Goal: Task Accomplishment & Management: Complete application form

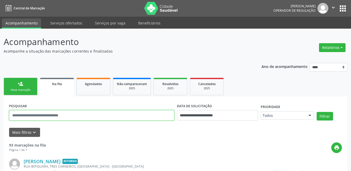
click at [76, 112] on input "text" at bounding box center [91, 115] width 165 height 10
paste input "**********"
type input "**********"
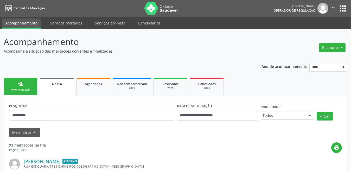
click at [222, 124] on div "**********" at bounding box center [217, 113] width 84 height 22
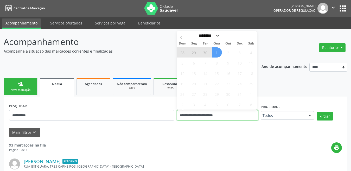
click at [224, 113] on input "**********" at bounding box center [217, 115] width 81 height 10
drag, startPoint x: 224, startPoint y: 113, endPoint x: 234, endPoint y: 110, distance: 10.6
click at [233, 111] on input "**********" at bounding box center [217, 115] width 81 height 10
click at [234, 111] on input "**********" at bounding box center [217, 115] width 81 height 10
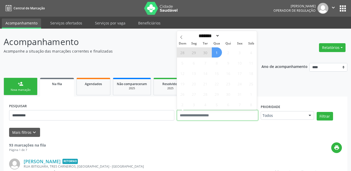
type input "****"
select select "*"
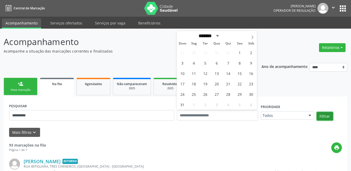
click at [328, 116] on button "Filtrar" at bounding box center [324, 116] width 16 height 9
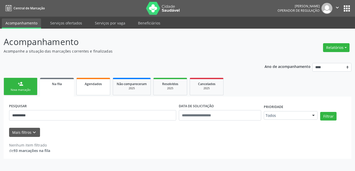
click at [93, 84] on span "Agendados" at bounding box center [93, 84] width 17 height 4
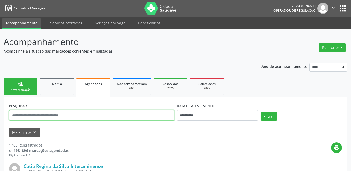
click at [144, 110] on input "text" at bounding box center [91, 115] width 165 height 10
paste input "**********"
type input "**********"
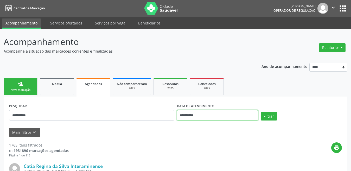
click at [185, 119] on input "**********" at bounding box center [217, 115] width 81 height 10
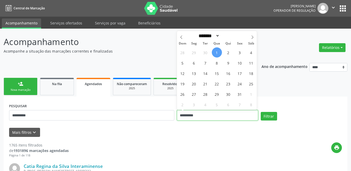
click at [185, 119] on input "**********" at bounding box center [217, 115] width 81 height 10
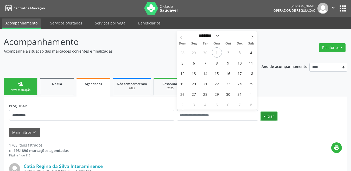
click at [268, 118] on button "Filtrar" at bounding box center [268, 116] width 16 height 9
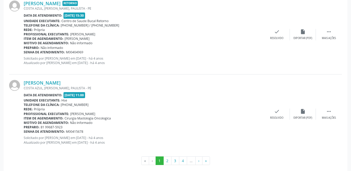
scroll to position [1200, 0]
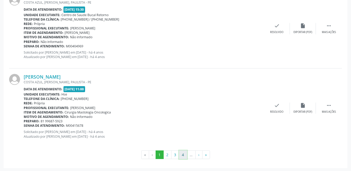
click at [183, 153] on button "4" at bounding box center [183, 154] width 8 height 9
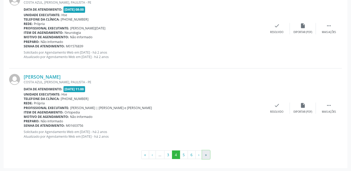
click at [207, 155] on button "»" at bounding box center [206, 154] width 8 height 9
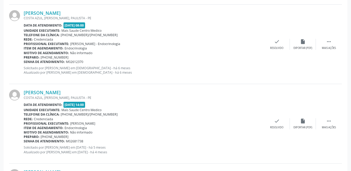
scroll to position [170, 0]
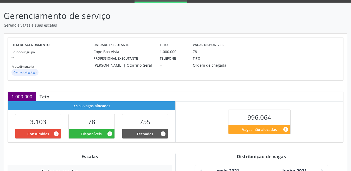
scroll to position [130, 0]
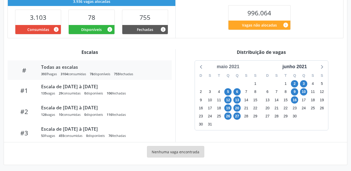
click at [232, 67] on div "maio 2021" at bounding box center [227, 66] width 27 height 7
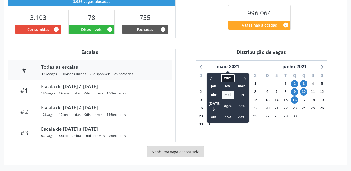
click at [227, 80] on span "2021" at bounding box center [227, 78] width 13 height 8
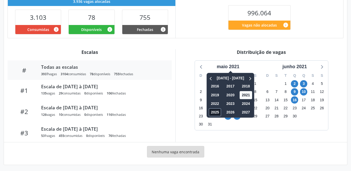
click at [213, 112] on span "2025" at bounding box center [214, 112] width 12 height 8
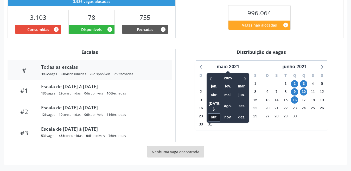
click at [212, 113] on span "out." at bounding box center [214, 117] width 12 height 8
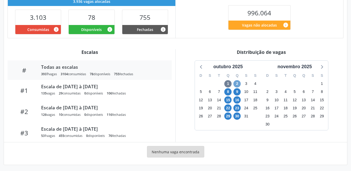
click at [236, 83] on span "2" at bounding box center [236, 83] width 7 height 7
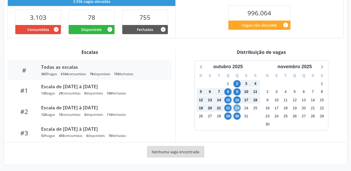
click at [237, 107] on span "23" at bounding box center [236, 107] width 7 height 7
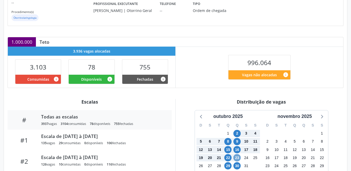
scroll to position [29, 0]
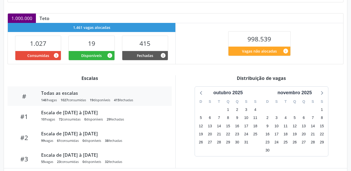
scroll to position [132, 0]
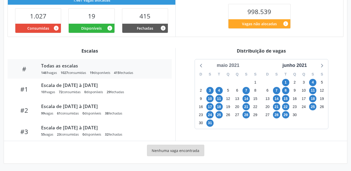
click at [226, 64] on div "maio 2021" at bounding box center [227, 65] width 27 height 7
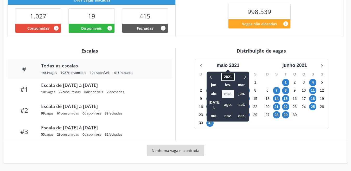
click at [226, 77] on span "2021" at bounding box center [227, 77] width 13 height 8
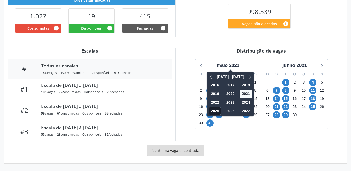
click at [214, 110] on span "2025" at bounding box center [214, 111] width 12 height 8
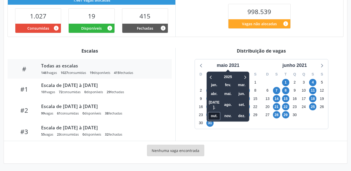
click at [220, 112] on span "out." at bounding box center [214, 116] width 12 height 8
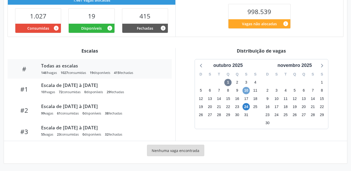
click at [246, 89] on span "10" at bounding box center [245, 90] width 7 height 7
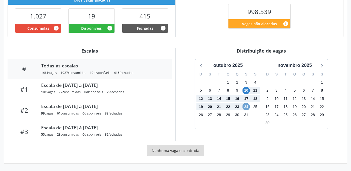
click at [245, 107] on span "24" at bounding box center [245, 106] width 7 height 7
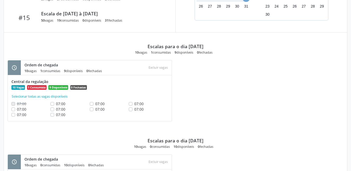
scroll to position [223, 0]
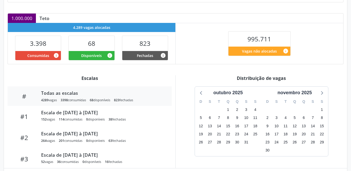
scroll to position [130, 0]
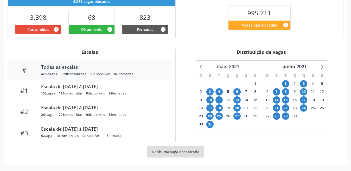
click at [229, 68] on div "maio 2021" at bounding box center [227, 66] width 27 height 7
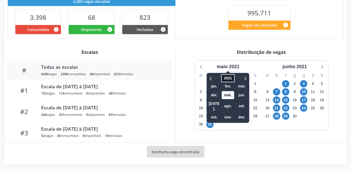
click at [228, 79] on span "2021" at bounding box center [227, 78] width 13 height 8
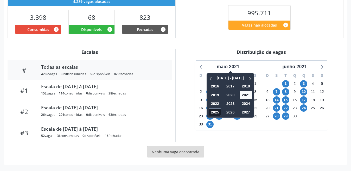
click at [210, 113] on span "2025" at bounding box center [214, 112] width 12 height 8
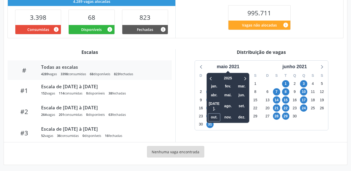
click at [216, 113] on span "out." at bounding box center [214, 117] width 12 height 8
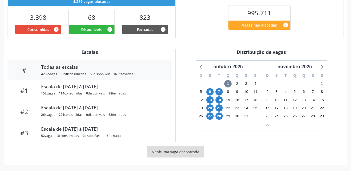
click at [258, 43] on div "Item de agendamento Grupo/Subgrupo -- Procedimento(s) Otorrinolaringologia Unid…" at bounding box center [175, 46] width 343 height 235
click at [209, 90] on span "6" at bounding box center [209, 91] width 7 height 7
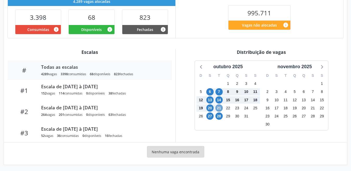
click at [217, 108] on span "21" at bounding box center [218, 107] width 7 height 7
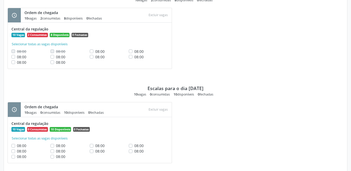
scroll to position [678, 0]
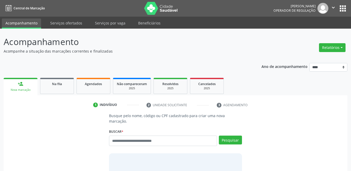
scroll to position [3, 0]
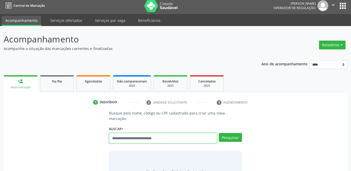
click at [160, 134] on input "text" at bounding box center [163, 138] width 108 height 10
type input "**********"
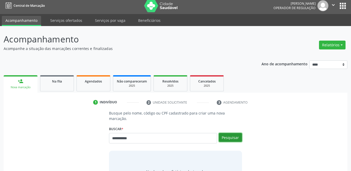
click at [233, 134] on button "Pesquisar" at bounding box center [230, 137] width 23 height 9
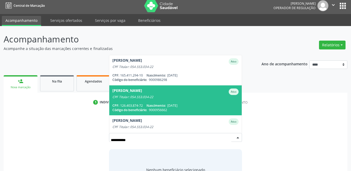
click at [142, 97] on span "[PERSON_NAME] Ativo CPF Titular: 054.553.034-22 CPF: 126.403.874-72 Nascimento:…" at bounding box center [175, 100] width 132 height 30
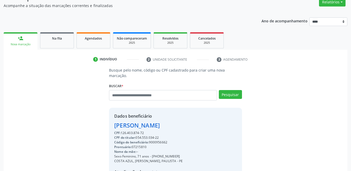
scroll to position [104, 0]
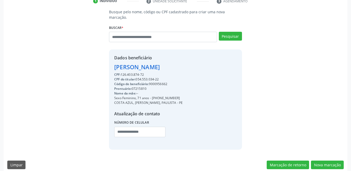
click at [155, 77] on div "CPF do titular: 054.553.034-22" at bounding box center [148, 79] width 68 height 5
click at [159, 82] on div "Código do beneficiário: 9000956662" at bounding box center [148, 84] width 68 height 5
copy div "9000956662"
click at [148, 32] on input "text" at bounding box center [163, 37] width 108 height 10
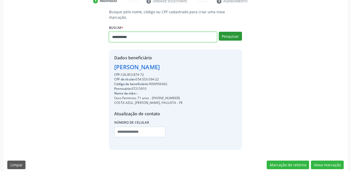
type input "**********"
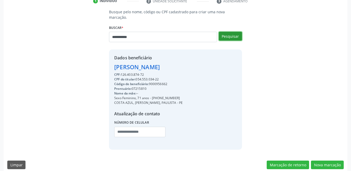
click at [231, 32] on button "Pesquisar" at bounding box center [230, 36] width 23 height 9
type input "**********"
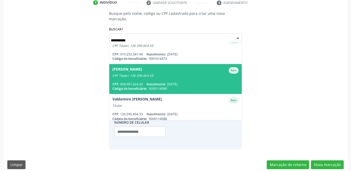
scroll to position [12, 0]
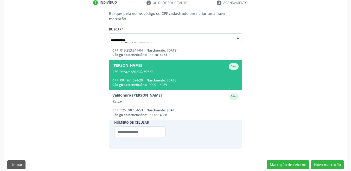
click at [139, 70] on div "CPF Titular: 126.590.454-53" at bounding box center [175, 72] width 126 height 4
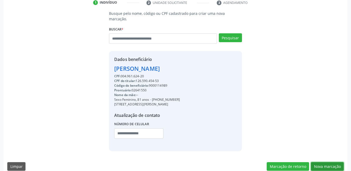
click at [317, 163] on button "Nova marcação" at bounding box center [327, 166] width 33 height 9
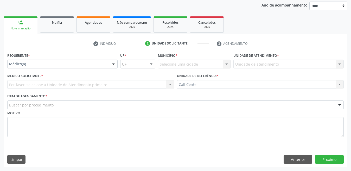
click at [53, 102] on div "Buscar por procedimento" at bounding box center [175, 104] width 336 height 9
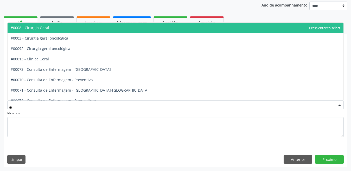
type input "***"
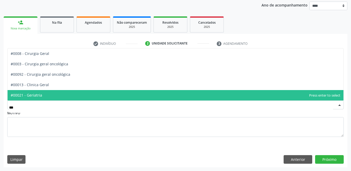
click at [41, 92] on span "#00021 - Geriatria" at bounding box center [176, 95] width 336 height 10
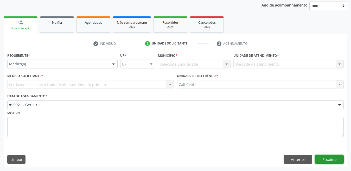
click at [327, 158] on button "Próximo" at bounding box center [329, 159] width 29 height 9
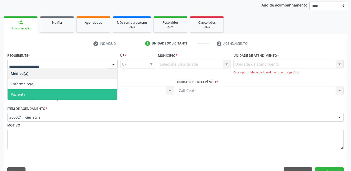
click at [23, 93] on span "Paciente" at bounding box center [18, 94] width 15 height 5
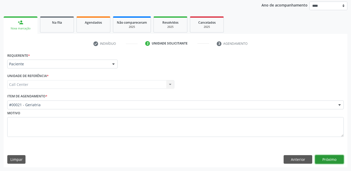
click at [317, 155] on button "Próximo" at bounding box center [329, 159] width 29 height 9
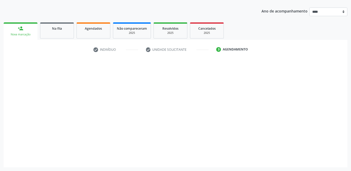
click at [320, 156] on div at bounding box center [329, 159] width 29 height 9
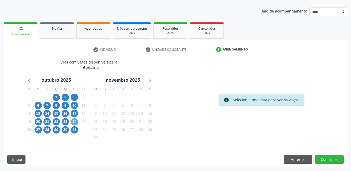
click at [73, 123] on span "24" at bounding box center [74, 121] width 7 height 7
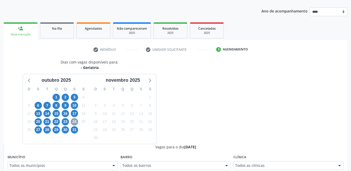
scroll to position [81, 0]
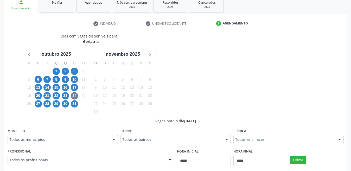
click at [16, 135] on div "Todos os municípios" at bounding box center [63, 139] width 110 height 9
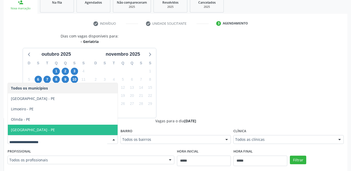
click at [30, 126] on span "[GEOGRAPHIC_DATA] - PE" at bounding box center [63, 129] width 110 height 10
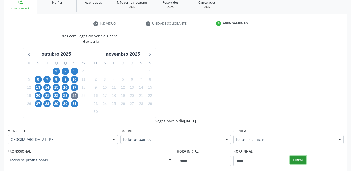
click at [291, 159] on button "Filtrar" at bounding box center [298, 159] width 16 height 9
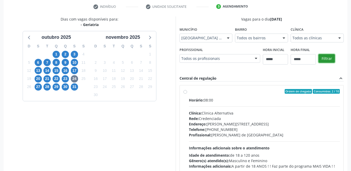
scroll to position [107, 0]
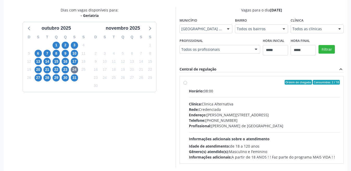
click at [189, 82] on label "Ordem de chegada Consumidos: 2 / 10 Horário: 08:00 Clínica: Clinica Alternativa…" at bounding box center [264, 120] width 151 height 80
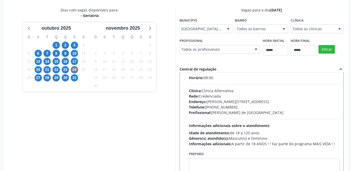
scroll to position [26, 0]
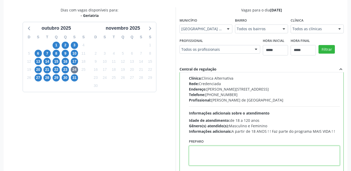
click at [238, 150] on textarea at bounding box center [264, 156] width 151 height 20
paste textarea "**********"
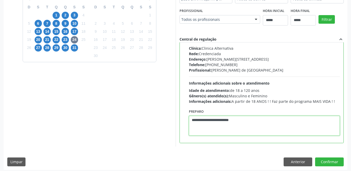
scroll to position [140, 0]
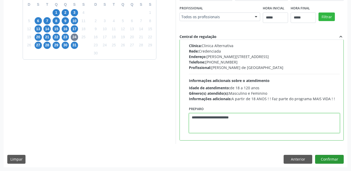
type textarea "**********"
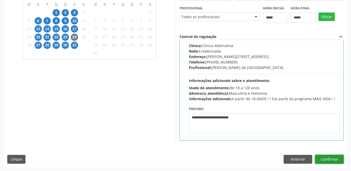
click at [327, 158] on button "Confirmar" at bounding box center [329, 159] width 29 height 9
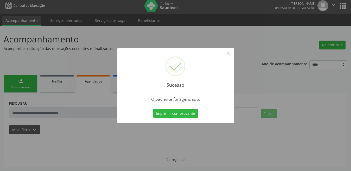
scroll to position [3, 0]
click at [172, 114] on button "Imprimir comprovante" at bounding box center [175, 113] width 45 height 9
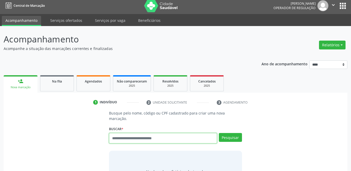
scroll to position [3, 0]
click at [126, 133] on input "text" at bounding box center [163, 138] width 108 height 10
type input "**********"
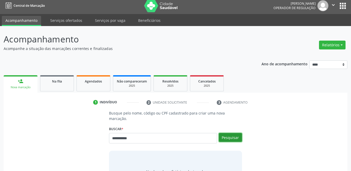
click at [232, 135] on button "Pesquisar" at bounding box center [230, 137] width 23 height 9
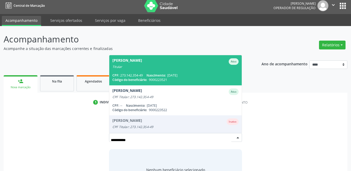
click at [136, 65] on div "Titular" at bounding box center [175, 67] width 126 height 4
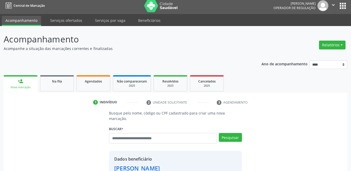
scroll to position [104, 0]
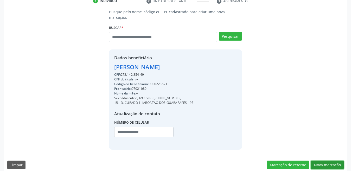
click at [324, 160] on button "Nova marcação" at bounding box center [327, 164] width 33 height 9
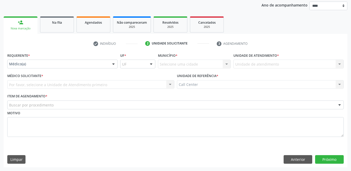
scroll to position [61, 0]
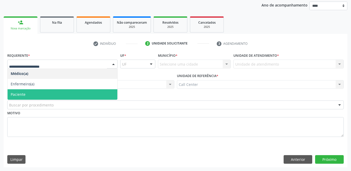
click at [23, 95] on span "Paciente" at bounding box center [18, 94] width 15 height 5
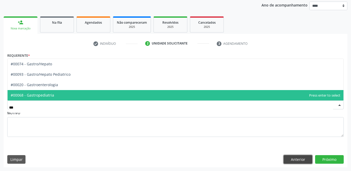
click at [294, 159] on button "Anterior" at bounding box center [297, 159] width 29 height 9
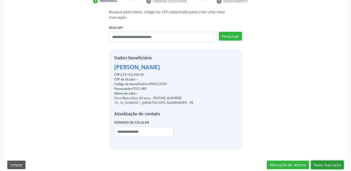
click at [327, 160] on button "Nova marcação" at bounding box center [327, 164] width 33 height 9
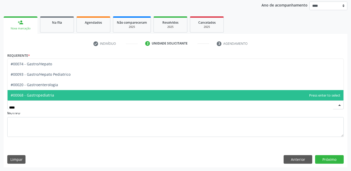
type input "*****"
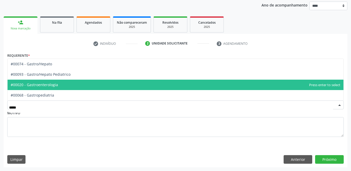
click at [56, 86] on span "#00020 - Gastroenterologia" at bounding box center [34, 84] width 47 height 5
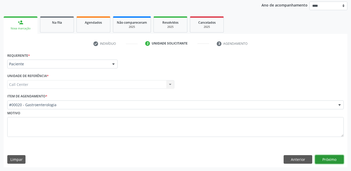
click at [336, 159] on button "Próximo" at bounding box center [329, 159] width 29 height 9
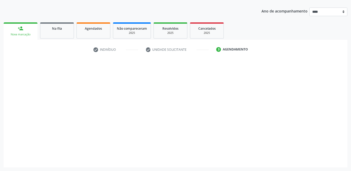
scroll to position [55, 0]
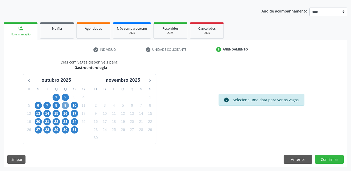
click at [65, 105] on span "9" at bounding box center [65, 105] width 7 height 7
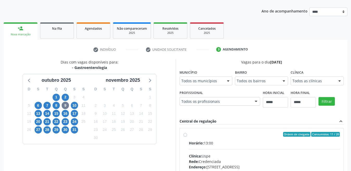
click at [198, 77] on div "Todos os municípios" at bounding box center [205, 80] width 53 height 9
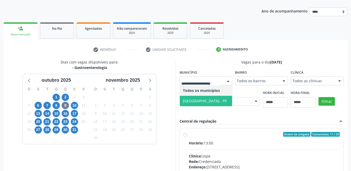
click at [198, 104] on span "[GEOGRAPHIC_DATA] - PE" at bounding box center [206, 101] width 53 height 10
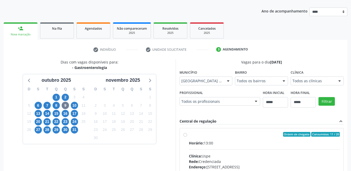
click at [335, 101] on div "Filtrar" at bounding box center [331, 101] width 28 height 24
click at [329, 101] on button "Filtrar" at bounding box center [326, 101] width 16 height 9
click at [189, 135] on label "Ordem de chegada Consumidos: 11 / 20 Horário: 13:00 Clínica: Uspe Rede: Credenc…" at bounding box center [264, 172] width 151 height 80
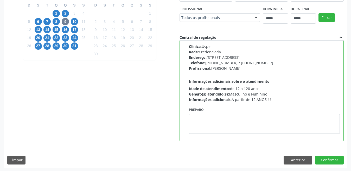
scroll to position [140, 0]
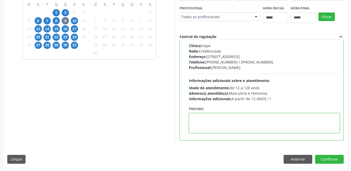
paste textarea "**********"
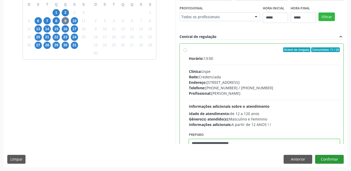
type textarea "**********"
click at [338, 159] on button "Confirmar" at bounding box center [329, 159] width 29 height 9
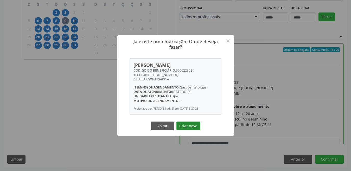
click at [180, 126] on button "Criar novo" at bounding box center [188, 125] width 24 height 9
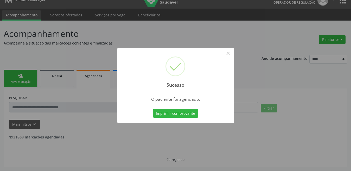
scroll to position [3, 0]
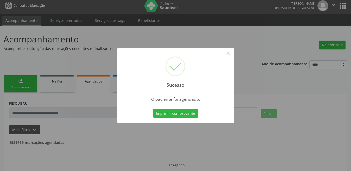
click at [164, 113] on button "Imprimir comprovante" at bounding box center [175, 113] width 45 height 9
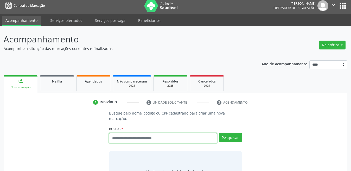
scroll to position [3, 0]
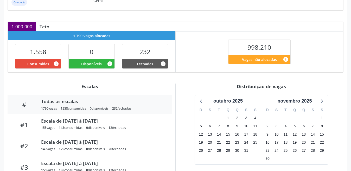
scroll to position [132, 0]
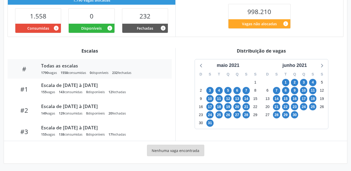
click at [225, 60] on div "maio 2021" at bounding box center [228, 64] width 67 height 10
click at [225, 64] on div "maio 2021" at bounding box center [227, 65] width 27 height 7
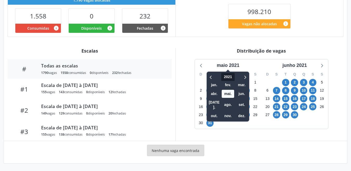
click at [227, 73] on div "2021 jan. fev. mar. abr. mai. jun. jul. ago. set. out. nov. dez." at bounding box center [227, 96] width 43 height 50
click at [227, 74] on span "2021" at bounding box center [227, 77] width 13 height 8
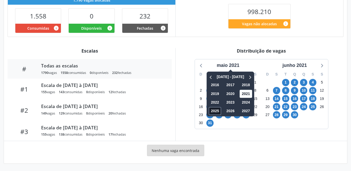
click at [214, 111] on span "2025" at bounding box center [214, 111] width 12 height 8
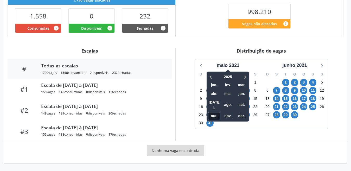
click at [216, 112] on span "out." at bounding box center [214, 116] width 12 height 8
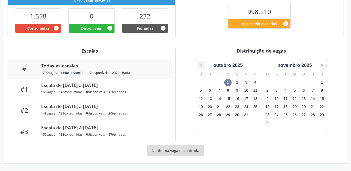
click at [204, 63] on icon at bounding box center [201, 65] width 7 height 7
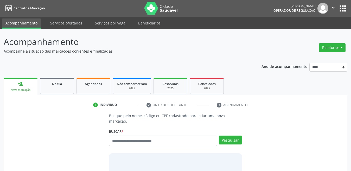
click at [149, 135] on input "text" at bounding box center [163, 140] width 108 height 10
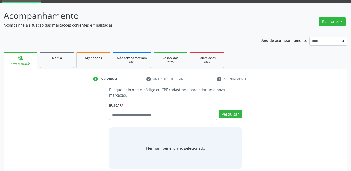
scroll to position [26, 0]
type input "***"
click at [227, 109] on button "Pesquisar" at bounding box center [230, 113] width 23 height 9
type input "***"
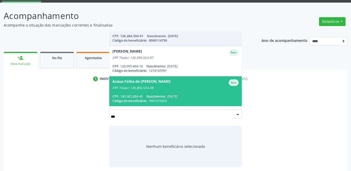
scroll to position [78, 0]
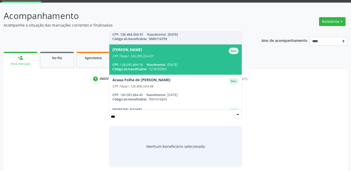
click at [161, 55] on span "[PERSON_NAME] CPF Titular: 126.095.554-07 CPF: 126.095.464-16 Nascimento: [DATE…" at bounding box center [175, 59] width 132 height 30
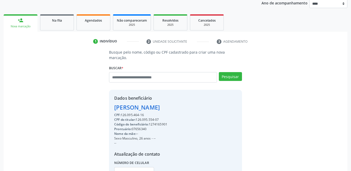
scroll to position [104, 0]
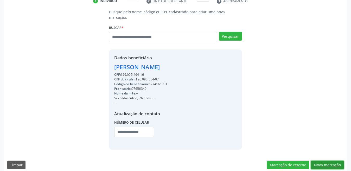
click at [323, 160] on button "Nova marcação" at bounding box center [327, 164] width 33 height 9
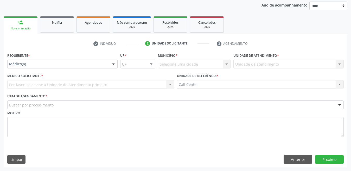
click at [25, 61] on div "Médico(a)" at bounding box center [62, 64] width 110 height 9
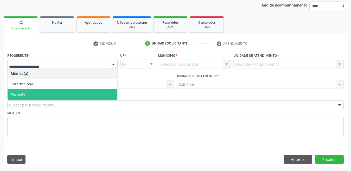
click at [26, 92] on span "Paciente" at bounding box center [63, 94] width 110 height 10
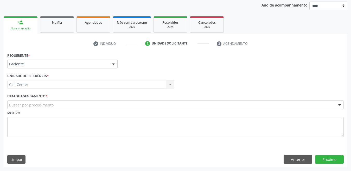
click at [28, 109] on div "Motivo" at bounding box center [175, 123] width 336 height 28
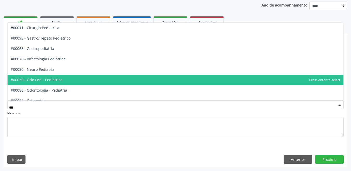
scroll to position [47, 0]
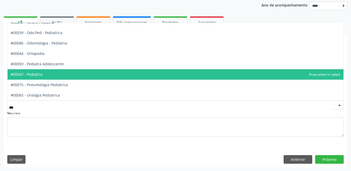
click at [43, 75] on span "#00047 - Pediatria" at bounding box center [176, 74] width 336 height 10
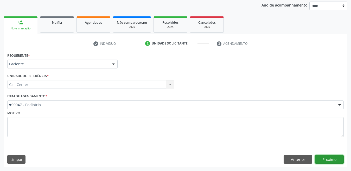
click at [340, 158] on button "Próximo" at bounding box center [329, 159] width 29 height 9
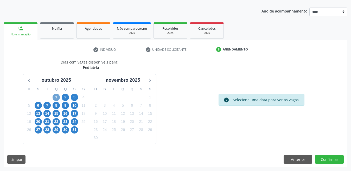
click at [56, 100] on span "1" at bounding box center [56, 97] width 7 height 7
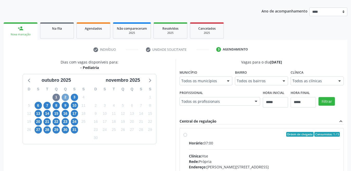
click at [66, 97] on span "2" at bounding box center [65, 97] width 7 height 7
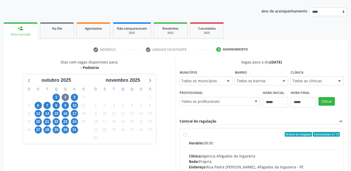
click at [195, 75] on label "Município" at bounding box center [188, 72] width 18 height 8
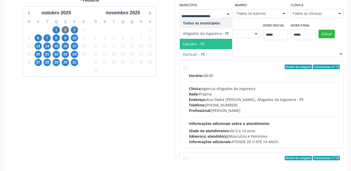
scroll to position [140, 0]
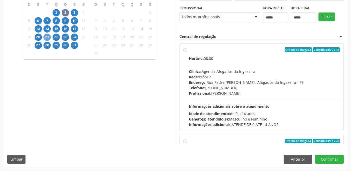
click at [50, 39] on span "21" at bounding box center [46, 37] width 7 height 7
drag, startPoint x: 75, startPoint y: 88, endPoint x: 75, endPoint y: 84, distance: 3.9
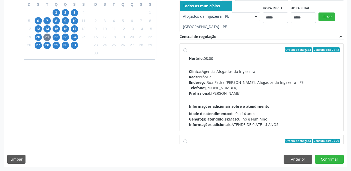
scroll to position [224, 0]
click at [297, 160] on button "Anterior" at bounding box center [297, 159] width 29 height 9
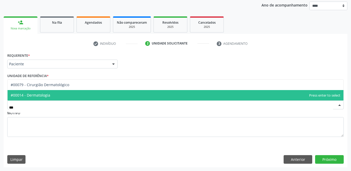
scroll to position [0, 0]
click at [52, 95] on span "#00014 - Dermatologia" at bounding box center [176, 95] width 336 height 10
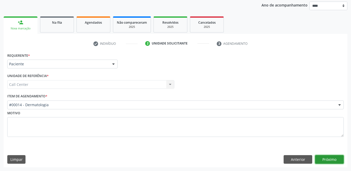
click at [325, 160] on button "Próximo" at bounding box center [329, 159] width 29 height 9
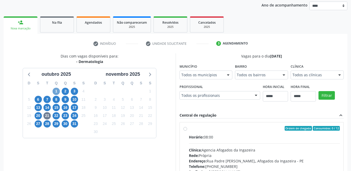
click at [57, 91] on span "1" at bounding box center [56, 91] width 7 height 7
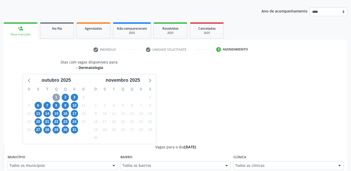
scroll to position [61, 0]
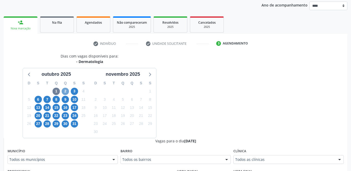
click at [63, 92] on span "2" at bounding box center [65, 91] width 7 height 7
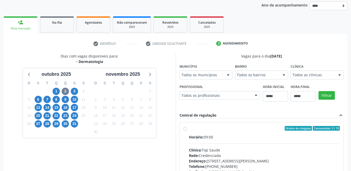
click at [76, 88] on div "3" at bounding box center [74, 91] width 7 height 8
click at [73, 92] on span "3" at bounding box center [74, 91] width 7 height 7
click at [197, 71] on div "Todos os municípios" at bounding box center [205, 74] width 53 height 9
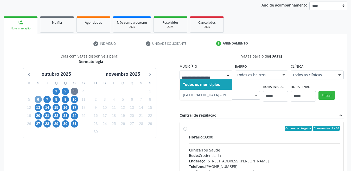
click at [37, 100] on span "6" at bounding box center [38, 99] width 7 height 7
click at [194, 78] on div at bounding box center [205, 74] width 53 height 9
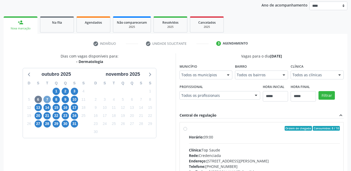
click at [48, 100] on span "7" at bounding box center [46, 99] width 7 height 7
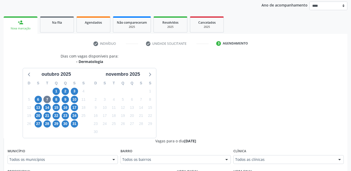
click at [69, 156] on div "Todos os municípios" at bounding box center [63, 159] width 110 height 9
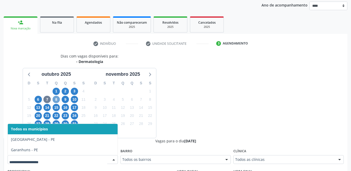
click at [56, 101] on span "8" at bounding box center [56, 99] width 7 height 7
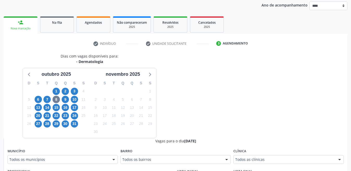
click at [58, 156] on div "Todos os municípios" at bounding box center [63, 159] width 110 height 9
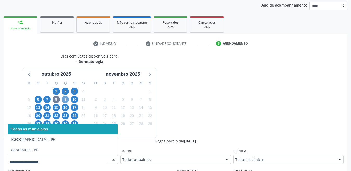
click at [65, 101] on span "9" at bounding box center [65, 99] width 7 height 7
click at [76, 98] on span "10" at bounding box center [74, 99] width 7 height 7
click at [39, 115] on span "20" at bounding box center [38, 115] width 7 height 7
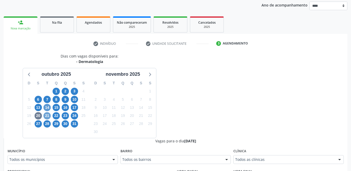
click at [47, 116] on span "21" at bounding box center [46, 115] width 7 height 7
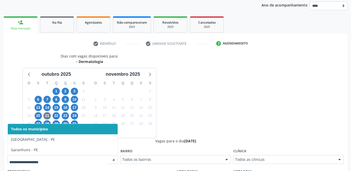
drag, startPoint x: 54, startPoint y: 161, endPoint x: 57, endPoint y: 155, distance: 6.6
click at [62, 117] on div "23" at bounding box center [65, 116] width 7 height 8
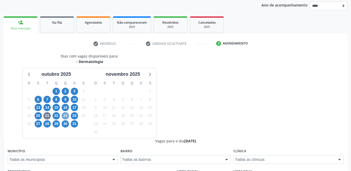
click at [65, 116] on span "23" at bounding box center [65, 115] width 7 height 7
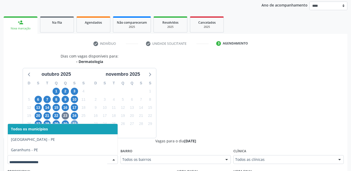
click at [74, 120] on span "31" at bounding box center [74, 123] width 7 height 7
click at [17, 102] on div "Dias com vagas disponíveis para: - Dermatologia outubro 2025 D S T Q Q S S 28 2…" at bounding box center [90, 95] width 172 height 84
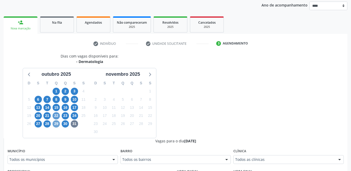
click at [53, 123] on span "29" at bounding box center [56, 123] width 7 height 7
click at [43, 167] on fieldset "Município Todos os municípios Todos os municípios Cabo de Santo Agostinho - PE …" at bounding box center [63, 157] width 110 height 20
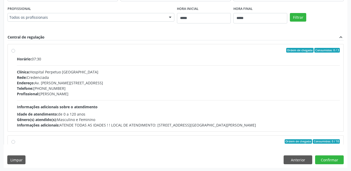
scroll to position [224, 0]
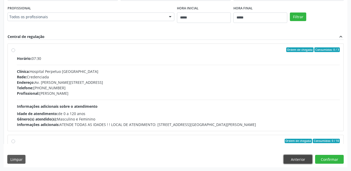
click at [291, 156] on button "Anterior" at bounding box center [297, 159] width 29 height 9
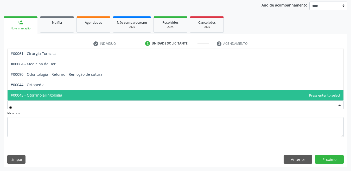
type input "***"
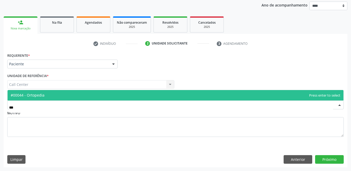
click at [36, 97] on span "#00044 - Ortopedia" at bounding box center [28, 95] width 34 height 5
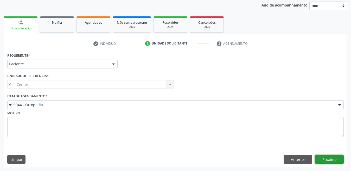
click at [323, 161] on button "Próximo" at bounding box center [329, 159] width 29 height 9
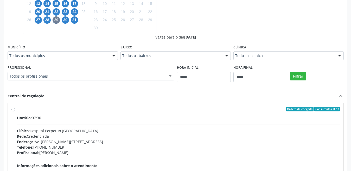
scroll to position [165, 0]
click at [49, 58] on div "Todos os municípios" at bounding box center [63, 55] width 110 height 9
click at [76, 39] on div "Vagas para o dia 29/10/2025" at bounding box center [176, 36] width 336 height 5
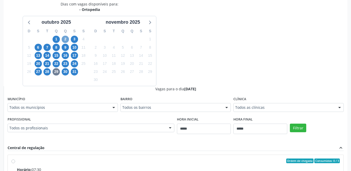
click at [63, 40] on span "2" at bounding box center [65, 39] width 7 height 7
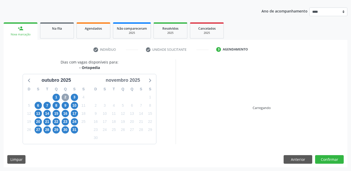
scroll to position [113, 0]
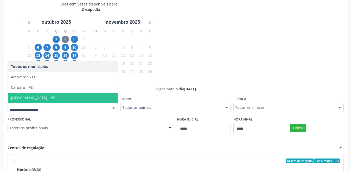
click at [32, 97] on span "[GEOGRAPHIC_DATA] - PE" at bounding box center [63, 98] width 110 height 10
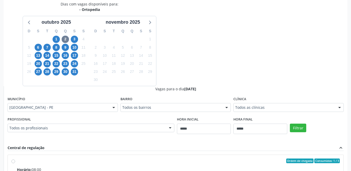
click at [241, 62] on div "Dias com vagas disponíveis para: - Ortopedia outubro 2025 D S T Q Q S S 28 29 3…" at bounding box center [175, 127] width 343 height 253
click at [71, 38] on span "3" at bounding box center [74, 39] width 7 height 7
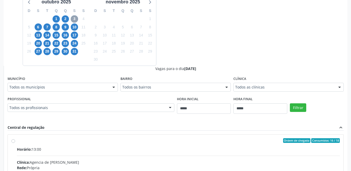
scroll to position [165, 0]
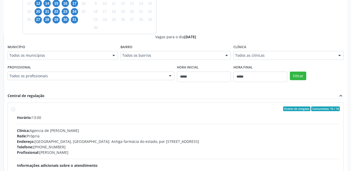
click at [44, 49] on div "Município Todos os municípios Todos os municípios Cabo de Santo Agostinho - PE …" at bounding box center [63, 51] width 110 height 17
drag, startPoint x: 43, startPoint y: 51, endPoint x: 43, endPoint y: 54, distance: 3.6
click at [43, 51] on div "Município Todos os municípios Todos os municípios Cabo de Santo Agostinho - PE …" at bounding box center [63, 51] width 110 height 17
click at [40, 59] on div "Todos os municípios" at bounding box center [63, 55] width 110 height 9
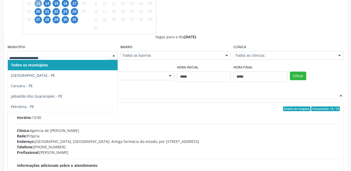
click at [38, 1] on span "13" at bounding box center [38, 3] width 7 height 7
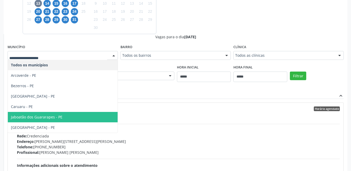
click at [26, 127] on span "[GEOGRAPHIC_DATA] - PE" at bounding box center [33, 127] width 44 height 5
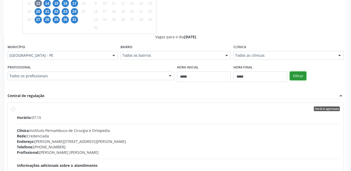
click at [298, 75] on button "Filtrar" at bounding box center [298, 75] width 16 height 9
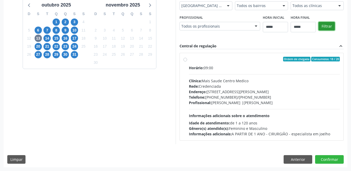
scroll to position [130, 0]
click at [45, 30] on span "7" at bounding box center [46, 30] width 7 height 7
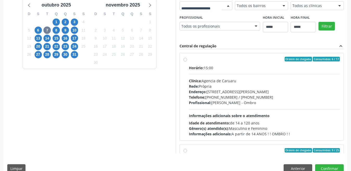
click at [179, 10] on div at bounding box center [205, 5] width 53 height 9
click at [60, 29] on div "D S T Q Q S S 28 29 30 1 2 3 4 5 6 7 8 9 10 11 12 13 14 15 16 17 18 19 20 21 22…" at bounding box center [56, 39] width 67 height 60
click at [56, 32] on span "8" at bounding box center [56, 30] width 7 height 7
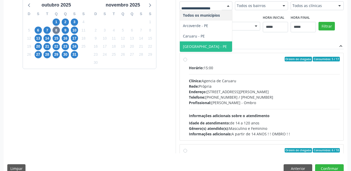
click at [192, 50] on span "[GEOGRAPHIC_DATA] - PE" at bounding box center [206, 46] width 53 height 10
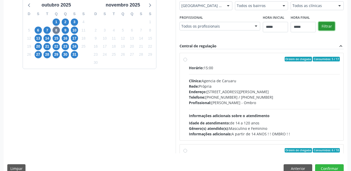
click at [320, 25] on button "Filtrar" at bounding box center [326, 26] width 16 height 9
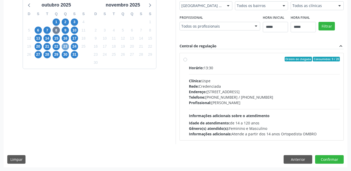
click at [63, 47] on span "23" at bounding box center [65, 46] width 7 height 7
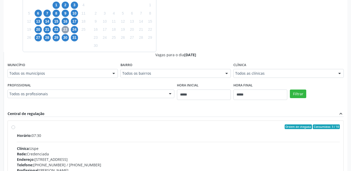
scroll to position [156, 0]
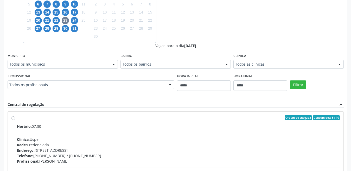
click at [94, 55] on div "Município Todos os municípios Todos os municípios Arcoverde - PE Caruaru - PE J…" at bounding box center [63, 60] width 110 height 17
click at [87, 61] on div "Todos os municípios" at bounding box center [63, 64] width 110 height 9
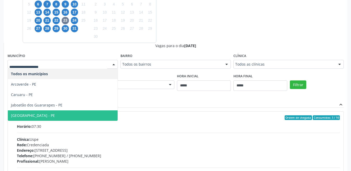
click at [28, 113] on span "[GEOGRAPHIC_DATA] - PE" at bounding box center [33, 115] width 44 height 5
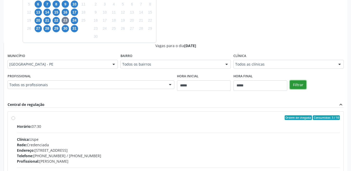
click at [296, 83] on button "Filtrar" at bounding box center [298, 84] width 16 height 9
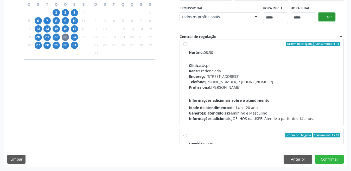
scroll to position [173, 0]
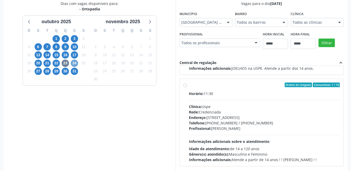
click at [75, 63] on span "24" at bounding box center [74, 63] width 7 height 7
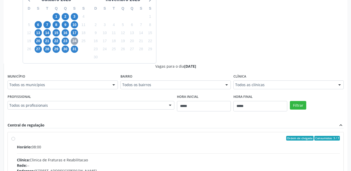
scroll to position [140, 0]
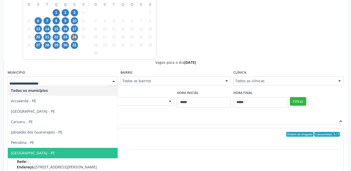
click at [28, 150] on span "[GEOGRAPHIC_DATA] - PE" at bounding box center [33, 152] width 44 height 5
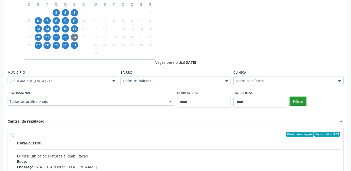
click at [299, 99] on button "Filtrar" at bounding box center [298, 101] width 16 height 9
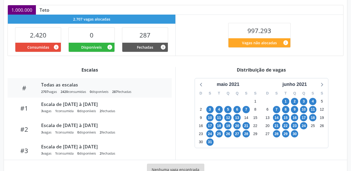
scroll to position [132, 0]
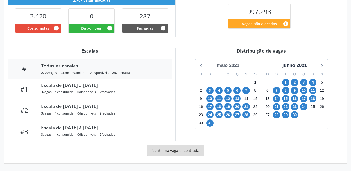
click at [225, 67] on div "maio 2021" at bounding box center [227, 65] width 27 height 7
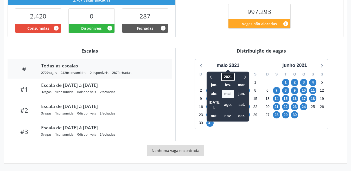
click at [227, 77] on span "2021" at bounding box center [227, 77] width 13 height 8
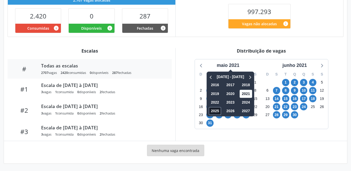
click at [214, 112] on span "2025" at bounding box center [214, 111] width 12 height 8
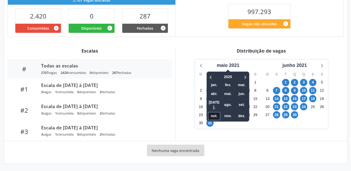
click at [213, 112] on span "out." at bounding box center [214, 116] width 12 height 8
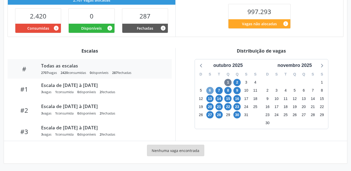
click at [210, 91] on span "6" at bounding box center [209, 90] width 7 height 7
click at [233, 108] on span "23" at bounding box center [236, 106] width 7 height 7
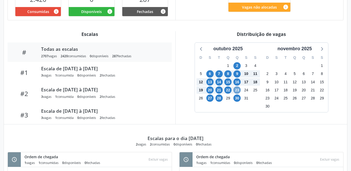
scroll to position [0, 0]
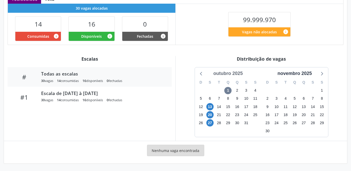
click at [232, 73] on div "outubro 2025" at bounding box center [228, 73] width 34 height 7
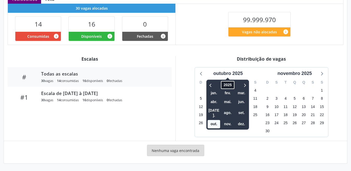
click at [227, 86] on span "2025" at bounding box center [227, 85] width 13 height 8
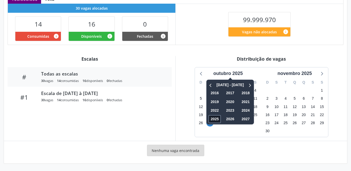
click at [212, 118] on span "2025" at bounding box center [214, 119] width 12 height 8
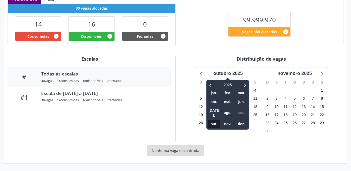
click at [211, 120] on span "out." at bounding box center [213, 124] width 12 height 8
click at [218, 46] on div "Item de agendamento Grupo/Subgrupo -- Procedimento(s) Ginecologia Unidade execu…" at bounding box center [175, 49] width 343 height 227
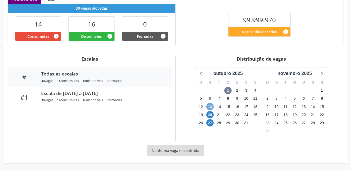
click at [210, 106] on span "13" at bounding box center [209, 106] width 7 height 7
click at [209, 114] on span "20" at bounding box center [209, 114] width 7 height 7
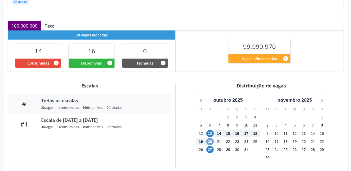
scroll to position [7, 0]
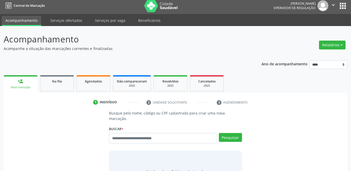
scroll to position [3, 0]
click at [122, 133] on input "text" at bounding box center [163, 138] width 108 height 10
type input "**********"
click at [234, 133] on button "Pesquisar" at bounding box center [230, 137] width 23 height 9
type input "**********"
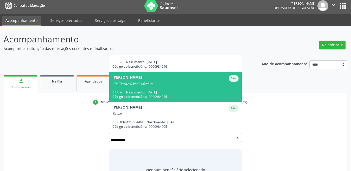
scroll to position [26, 0]
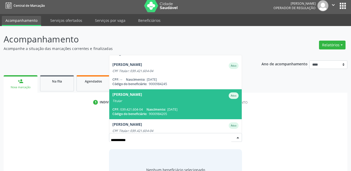
click at [141, 99] on div "Titular" at bounding box center [175, 101] width 126 height 4
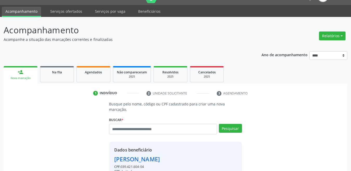
scroll to position [104, 0]
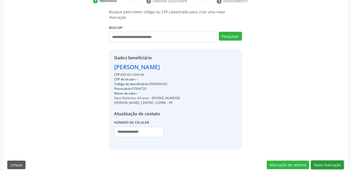
click at [317, 160] on button "Nova marcação" at bounding box center [327, 164] width 33 height 9
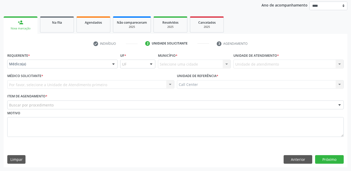
scroll to position [61, 0]
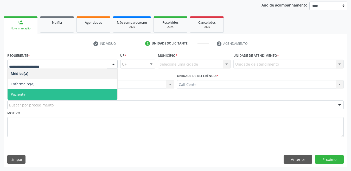
click at [27, 92] on span "Paciente" at bounding box center [63, 94] width 110 height 10
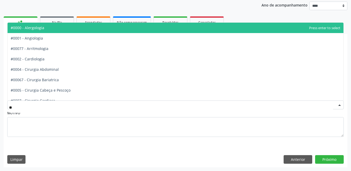
type input "***"
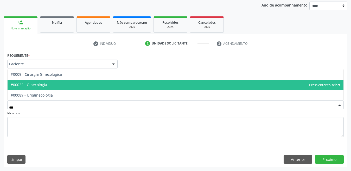
click at [39, 84] on span "#00022 - Ginecologia" at bounding box center [29, 84] width 36 height 5
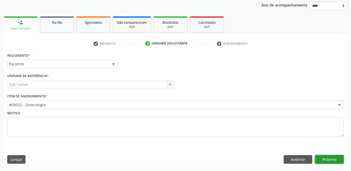
click at [327, 159] on button "Próximo" at bounding box center [329, 159] width 29 height 9
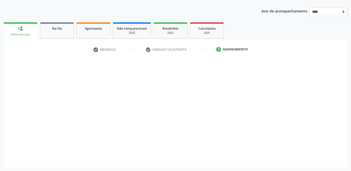
scroll to position [55, 0]
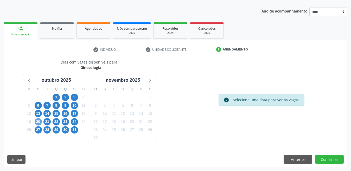
click at [39, 121] on span "20" at bounding box center [38, 121] width 7 height 7
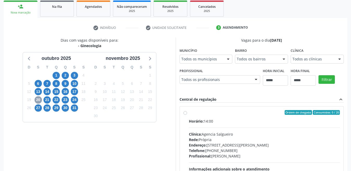
scroll to position [81, 0]
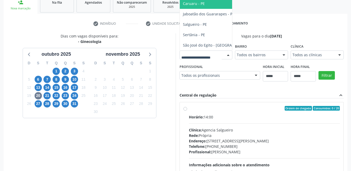
click at [180, 9] on span "Caruaru - PE" at bounding box center [217, 3] width 75 height 10
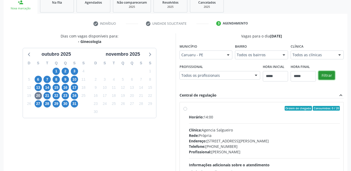
click at [318, 80] on button "Filtrar" at bounding box center [326, 75] width 16 height 9
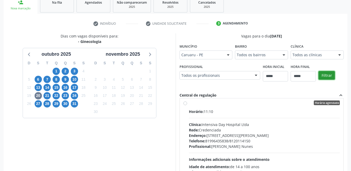
scroll to position [0, 0]
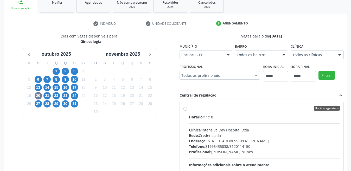
click at [182, 105] on div "Horário agendado Horário: 11:10 Clínica: Intensiva Day Hospital Ltda Rede: Cred…" at bounding box center [262, 145] width 164 height 87
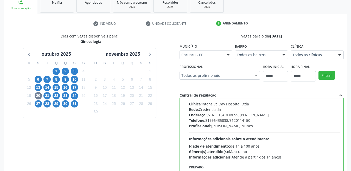
scroll to position [52, 0]
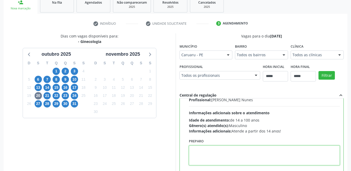
paste textarea "**********"
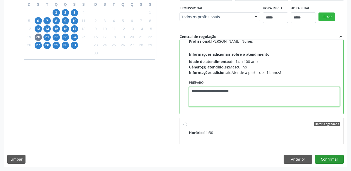
type textarea "**********"
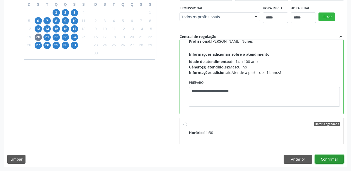
click at [337, 158] on button "Confirmar" at bounding box center [329, 159] width 29 height 9
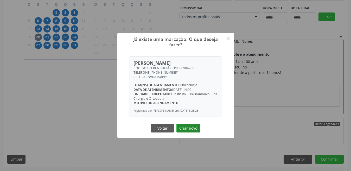
click at [187, 130] on button "Criar novo" at bounding box center [188, 127] width 24 height 9
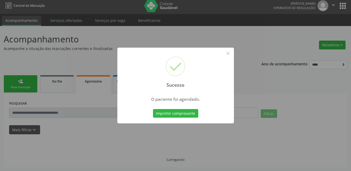
scroll to position [3, 0]
click at [174, 114] on button "Imprimir comprovante" at bounding box center [175, 113] width 45 height 9
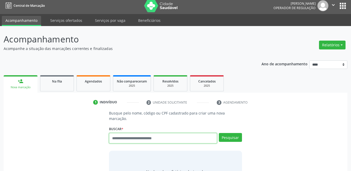
scroll to position [3, 0]
click at [121, 136] on input "text" at bounding box center [163, 138] width 108 height 10
type input "**********"
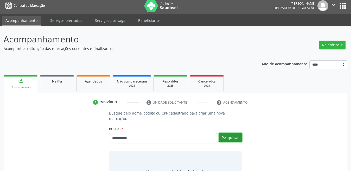
click at [236, 133] on button "Pesquisar" at bounding box center [230, 137] width 23 height 9
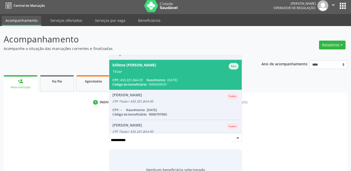
scroll to position [26, 0]
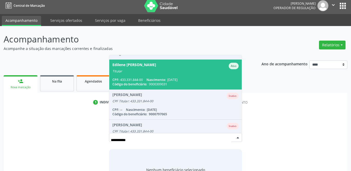
click at [130, 63] on div "Edilene Maria da Silva Tabosa" at bounding box center [134, 66] width 44 height 6
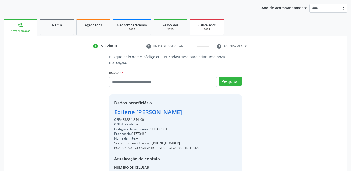
scroll to position [104, 0]
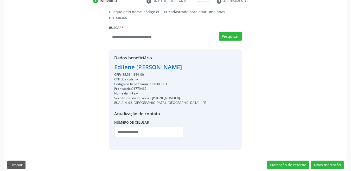
click at [157, 82] on div "Código do beneficiário: 9000309031" at bounding box center [160, 84] width 92 height 5
copy div "9000309031"
click at [121, 32] on input "text" at bounding box center [163, 37] width 108 height 10
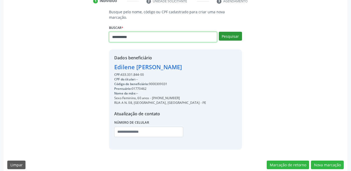
type input "**********"
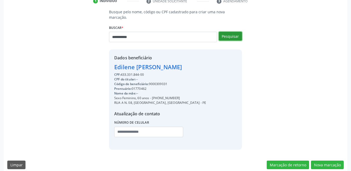
click at [227, 32] on button "Pesquisar" at bounding box center [230, 36] width 23 height 9
type input "**********"
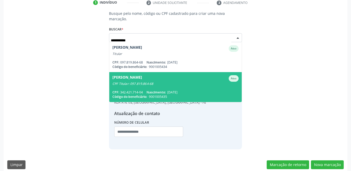
scroll to position [0, 0]
click at [141, 82] on div "CPF Titular: 097.819.864-68" at bounding box center [175, 84] width 126 height 4
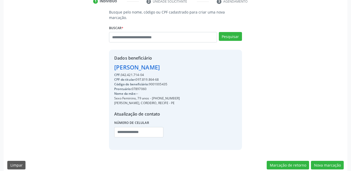
scroll to position [104, 0]
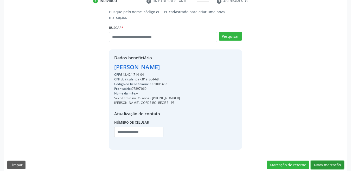
click at [320, 160] on button "Nova marcação" at bounding box center [327, 164] width 33 height 9
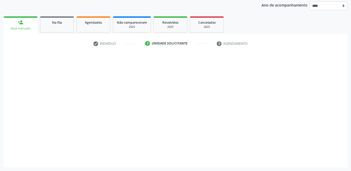
scroll to position [61, 0]
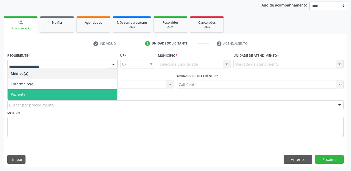
click at [26, 91] on span "Paciente" at bounding box center [63, 94] width 110 height 10
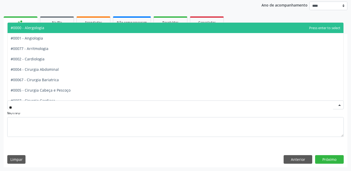
type input "***"
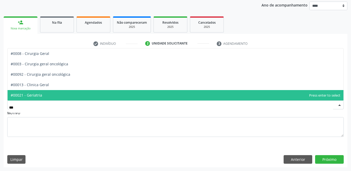
click at [39, 93] on span "#00021 - Geriatria" at bounding box center [26, 95] width 31 height 5
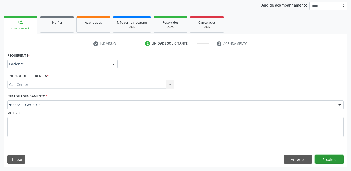
click at [329, 160] on button "Próximo" at bounding box center [329, 159] width 29 height 9
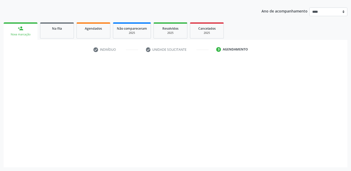
scroll to position [55, 0]
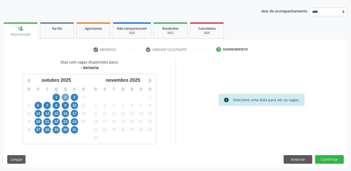
click at [63, 97] on span "2" at bounding box center [65, 97] width 7 height 7
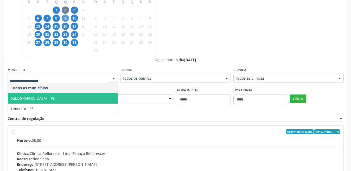
scroll to position [133, 0]
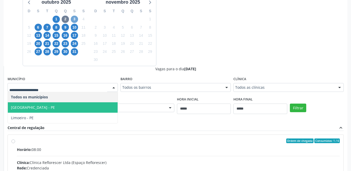
click at [72, 18] on span "3" at bounding box center [74, 19] width 7 height 7
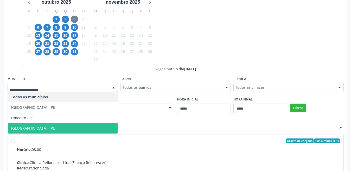
click at [21, 128] on span "[GEOGRAPHIC_DATA] - PE" at bounding box center [33, 128] width 44 height 5
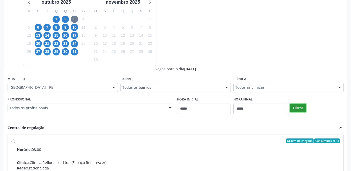
click at [301, 107] on button "Filtrar" at bounding box center [298, 107] width 16 height 9
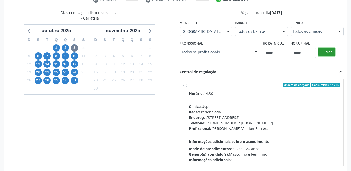
scroll to position [104, 0]
click at [189, 85] on label "Ordem de chegada Consumidos: 14 / 15 Horário: 14:30 Clínica: Uspe Rede: Credenc…" at bounding box center [264, 123] width 151 height 80
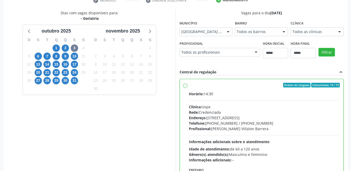
scroll to position [26, 0]
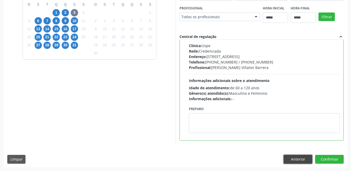
click at [301, 157] on button "Anterior" at bounding box center [297, 159] width 29 height 9
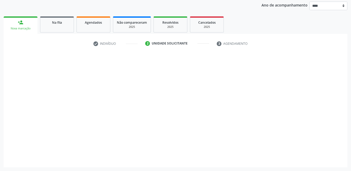
scroll to position [61, 0]
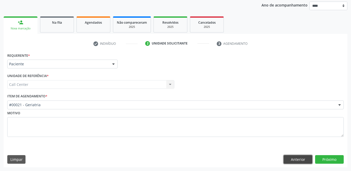
click at [292, 160] on button "Anterior" at bounding box center [297, 159] width 29 height 9
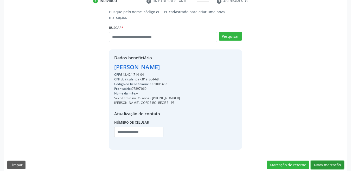
click at [323, 160] on button "Nova marcação" at bounding box center [327, 164] width 33 height 9
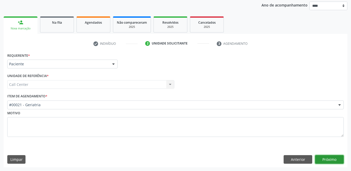
click at [322, 156] on button "Próximo" at bounding box center [329, 159] width 29 height 9
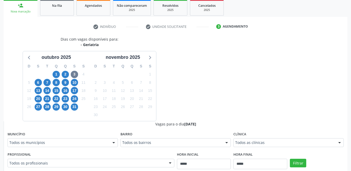
scroll to position [87, 0]
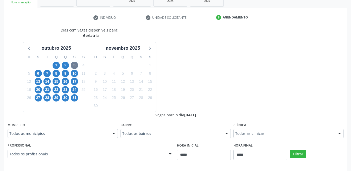
click at [42, 139] on fieldset "Município Todos os municípios Todos os municípios Cabo de Santo Agostinho - PE …" at bounding box center [63, 131] width 110 height 20
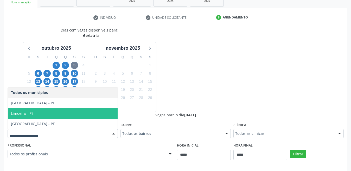
click at [29, 117] on span "Limoeiro - PE" at bounding box center [63, 113] width 110 height 10
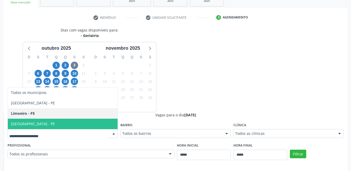
drag, startPoint x: 24, startPoint y: 123, endPoint x: 27, endPoint y: 123, distance: 3.6
click at [24, 123] on span "[GEOGRAPHIC_DATA] - PE" at bounding box center [33, 123] width 44 height 5
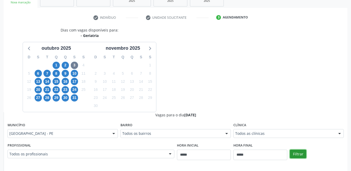
click at [294, 150] on button "Filtrar" at bounding box center [298, 153] width 16 height 9
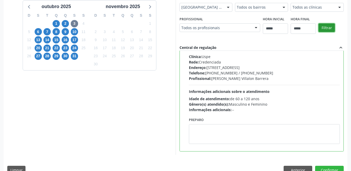
scroll to position [140, 0]
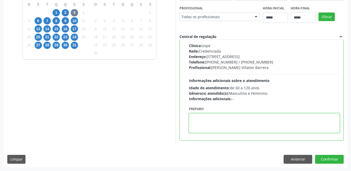
click at [218, 122] on textarea at bounding box center [264, 123] width 151 height 20
paste textarea "**********"
type textarea "**********"
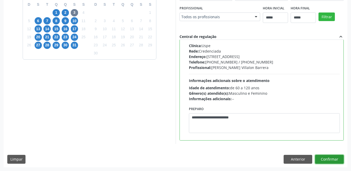
click at [327, 162] on button "Confirmar" at bounding box center [329, 159] width 29 height 9
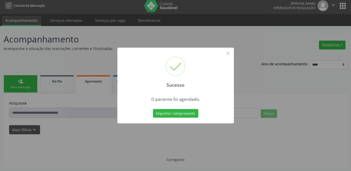
scroll to position [3, 0]
click at [182, 113] on button "Imprimir comprovante" at bounding box center [175, 113] width 45 height 9
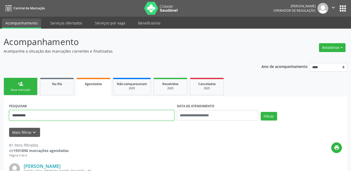
click at [94, 114] on input "**********" at bounding box center [91, 115] width 165 height 10
click at [93, 113] on input "**********" at bounding box center [91, 115] width 165 height 10
click at [94, 112] on input "**********" at bounding box center [91, 115] width 165 height 10
paste input "text"
type input "**********"
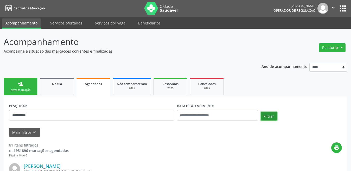
click at [272, 114] on button "Filtrar" at bounding box center [268, 116] width 16 height 9
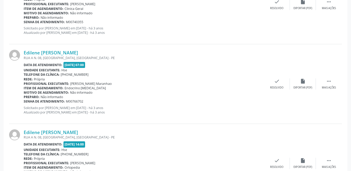
scroll to position [1200, 0]
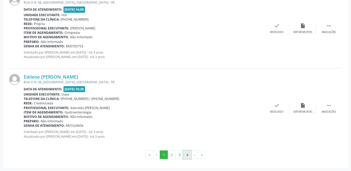
click at [186, 154] on button "4" at bounding box center [187, 154] width 8 height 9
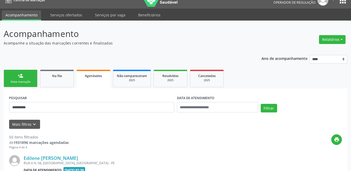
scroll to position [407, 0]
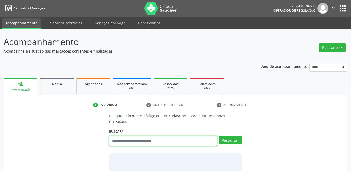
scroll to position [3, 0]
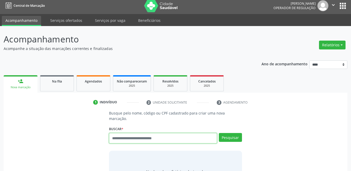
paste input "**********"
type input "**********"
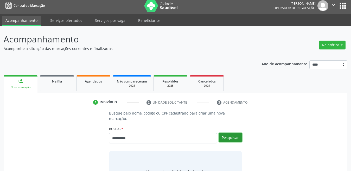
click at [223, 133] on button "Pesquisar" at bounding box center [230, 137] width 23 height 9
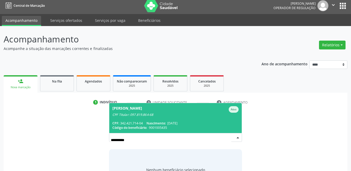
click at [177, 121] on span "[DATE]" at bounding box center [172, 123] width 10 height 4
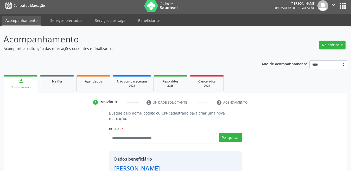
scroll to position [104, 0]
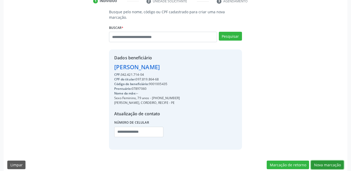
click at [339, 160] on button "Nova marcação" at bounding box center [327, 164] width 33 height 9
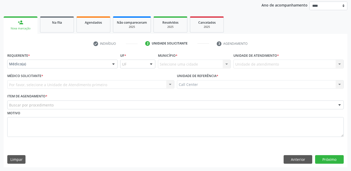
click at [49, 68] on div "Médico(a)" at bounding box center [62, 64] width 110 height 9
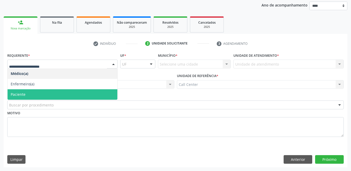
click at [26, 92] on span "Paciente" at bounding box center [63, 94] width 110 height 10
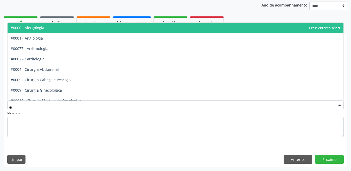
type input "***"
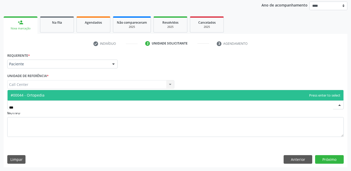
click at [38, 95] on span "#00044 - Ortopedia" at bounding box center [28, 95] width 34 height 5
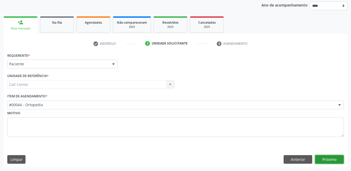
click at [336, 163] on button "Próximo" at bounding box center [329, 159] width 29 height 9
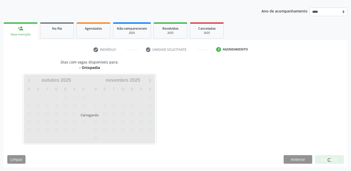
scroll to position [55, 0]
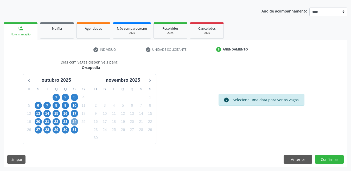
click at [73, 121] on span "24" at bounding box center [74, 121] width 7 height 7
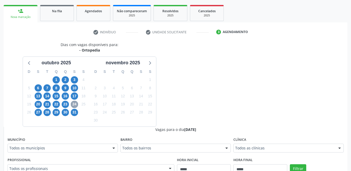
scroll to position [81, 0]
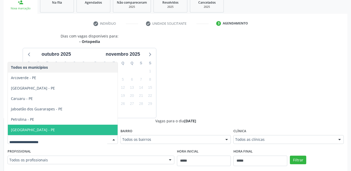
click at [26, 126] on span "[GEOGRAPHIC_DATA] - PE" at bounding box center [63, 129] width 110 height 10
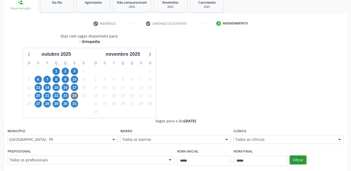
click at [301, 158] on button "Filtrar" at bounding box center [298, 159] width 16 height 9
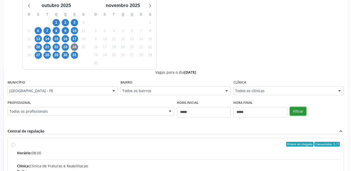
scroll to position [133, 0]
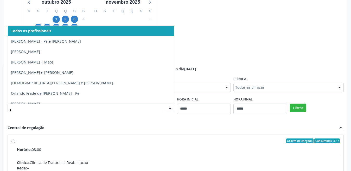
type input "**"
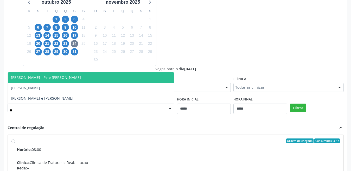
click at [72, 79] on span "[PERSON_NAME] - Pe e [PERSON_NAME]" at bounding box center [91, 77] width 166 height 10
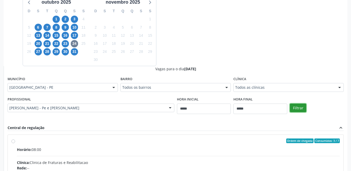
click at [299, 105] on button "Filtrar" at bounding box center [298, 107] width 16 height 9
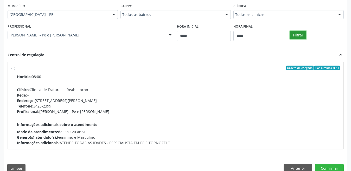
scroll to position [211, 0]
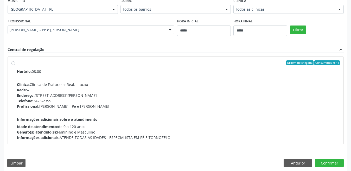
click at [16, 63] on div "Ordem de chegada Consumidos: 0 / 1 Horário: 08:00 Clínica: Clinica de Fraturas …" at bounding box center [175, 100] width 328 height 80
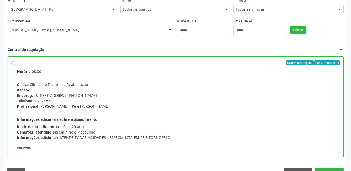
scroll to position [26, 0]
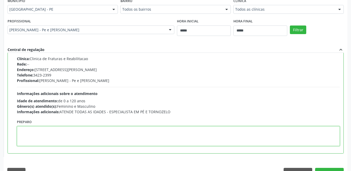
drag, startPoint x: 68, startPoint y: 124, endPoint x: 46, endPoint y: 140, distance: 27.6
paste textarea "**********"
type textarea "**********"
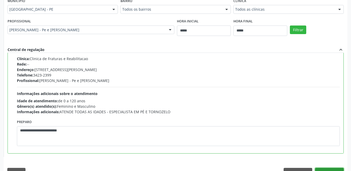
click at [326, 168] on button "Confirmar" at bounding box center [329, 172] width 29 height 9
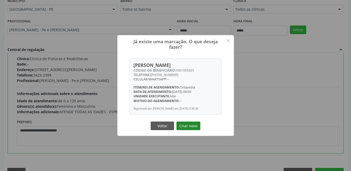
click at [185, 126] on button "Criar novo" at bounding box center [188, 125] width 24 height 9
